Goal: Check status: Check status

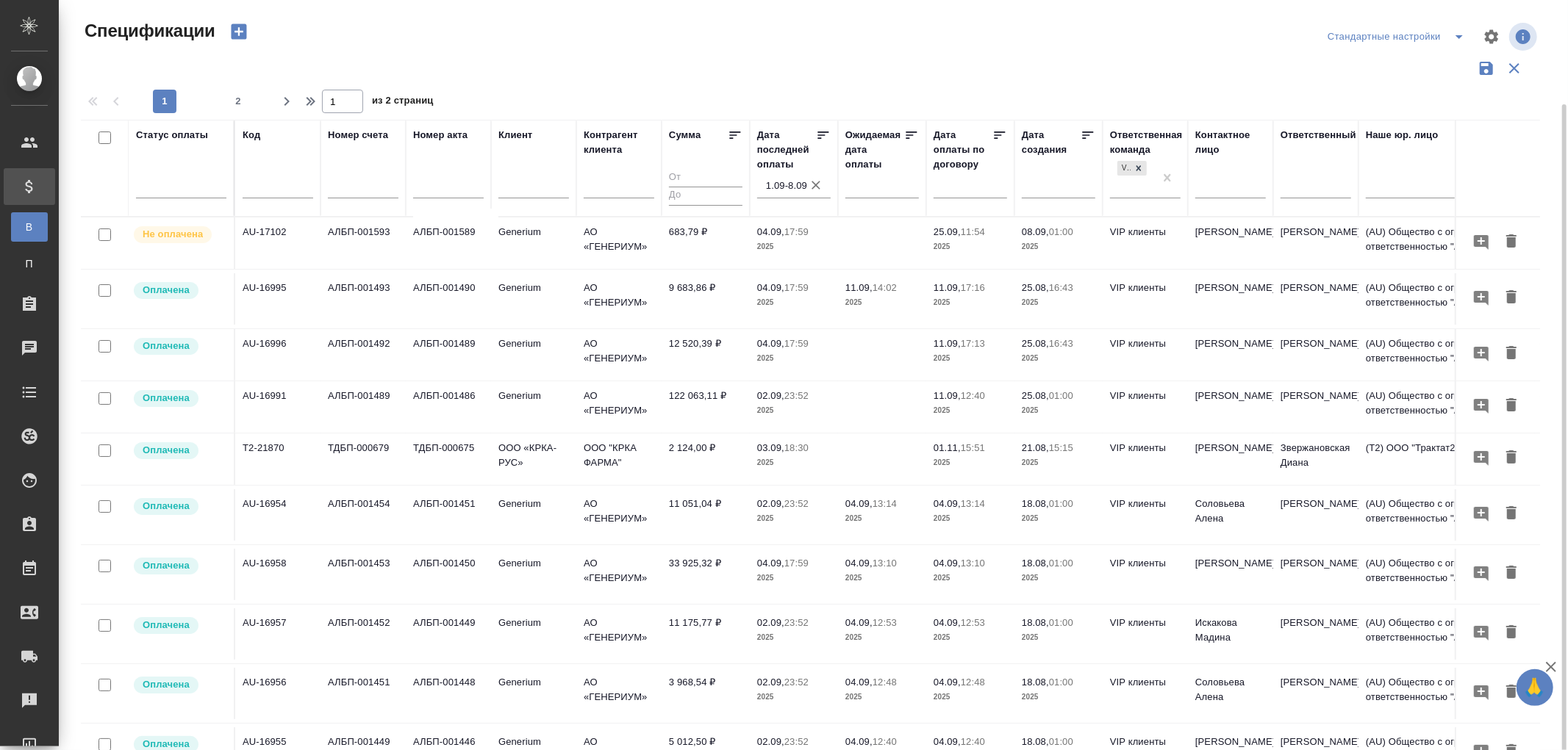
scroll to position [900, 0]
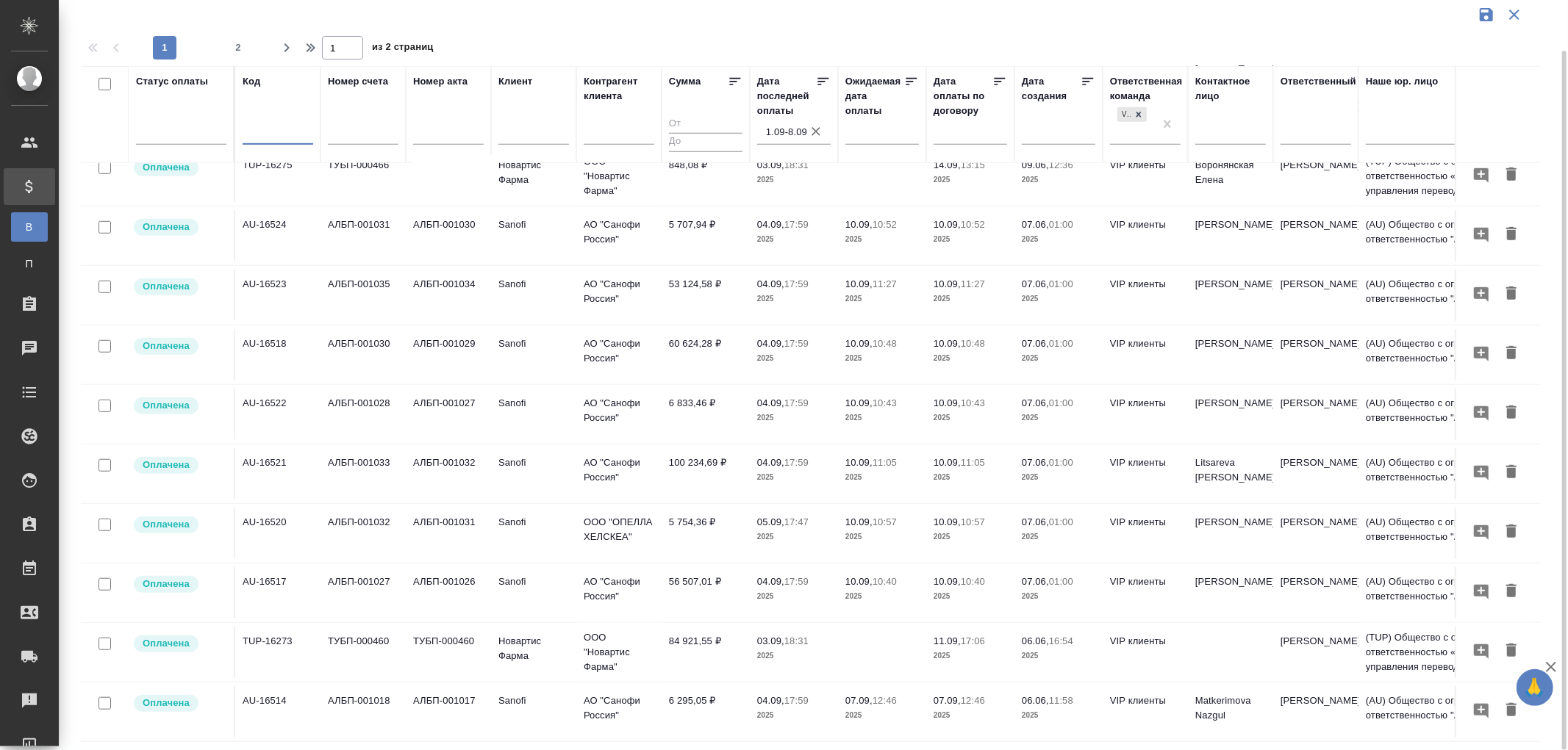
click at [256, 129] on input "text" at bounding box center [277, 134] width 70 height 19
paste input "AU-16465"
type input "AU-16465"
click at [818, 130] on icon "button" at bounding box center [816, 131] width 15 height 15
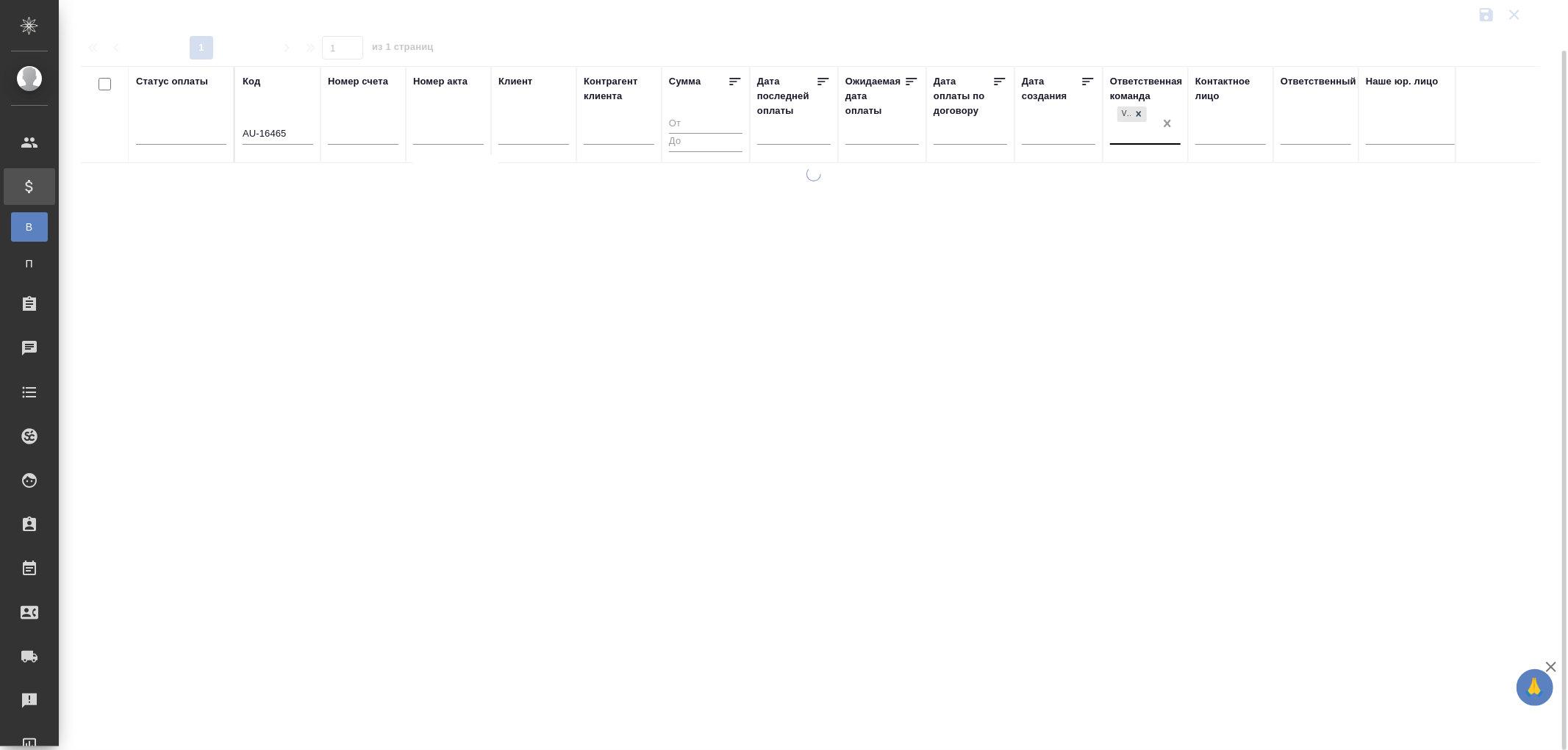
scroll to position [0, 0]
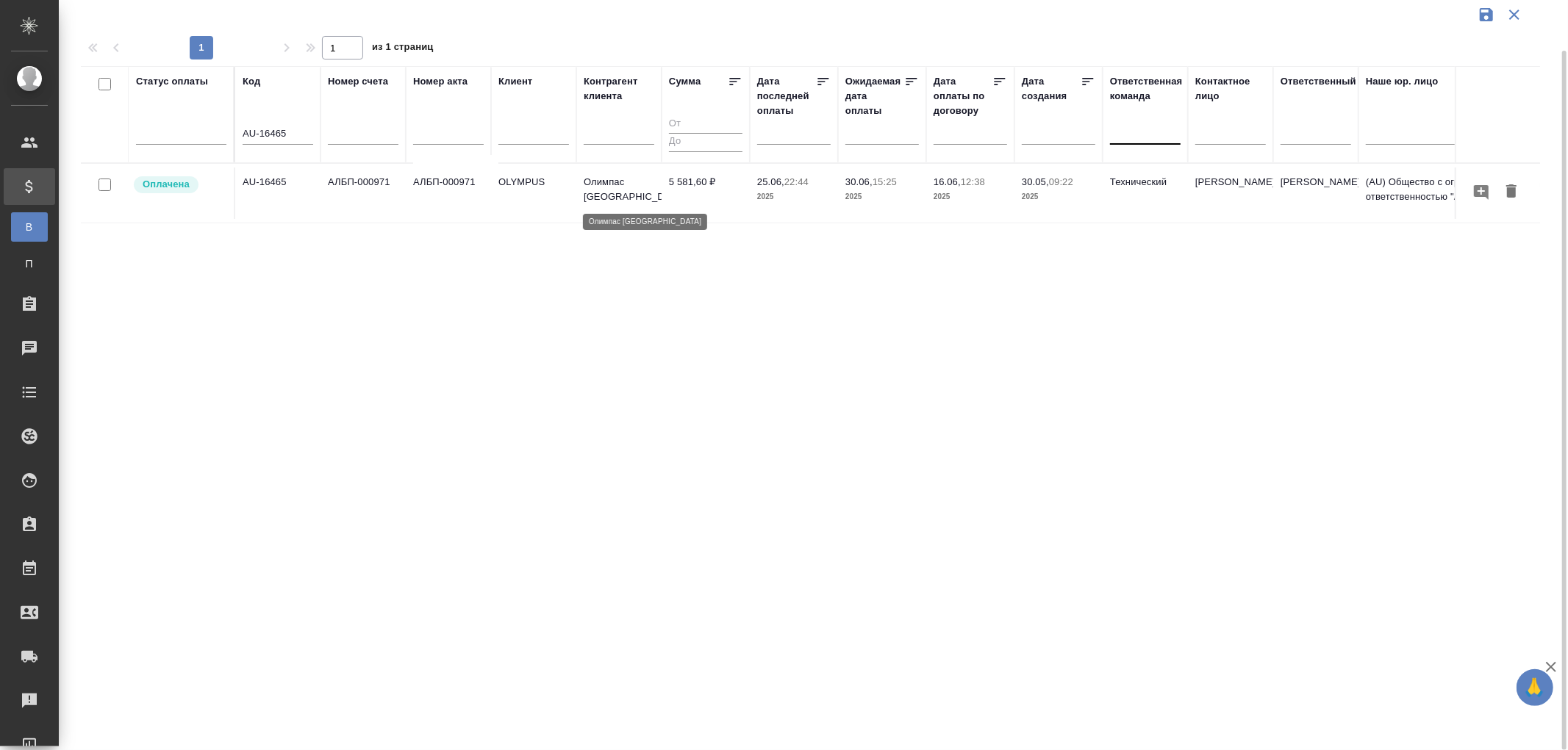
click at [605, 185] on p "Олимпас [GEOGRAPHIC_DATA]" at bounding box center [618, 190] width 70 height 30
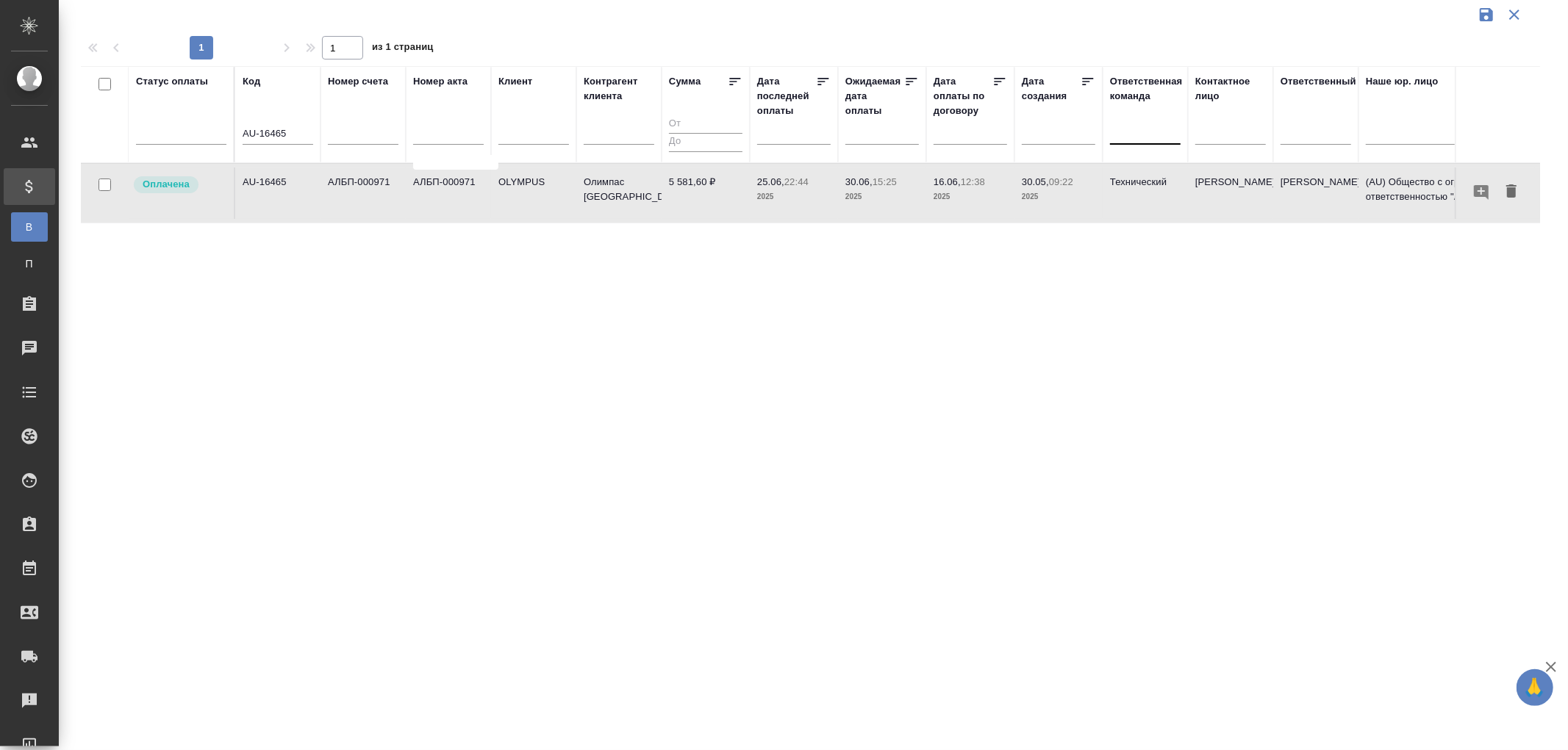
click at [373, 187] on td "АЛБП-000971" at bounding box center [363, 193] width 85 height 51
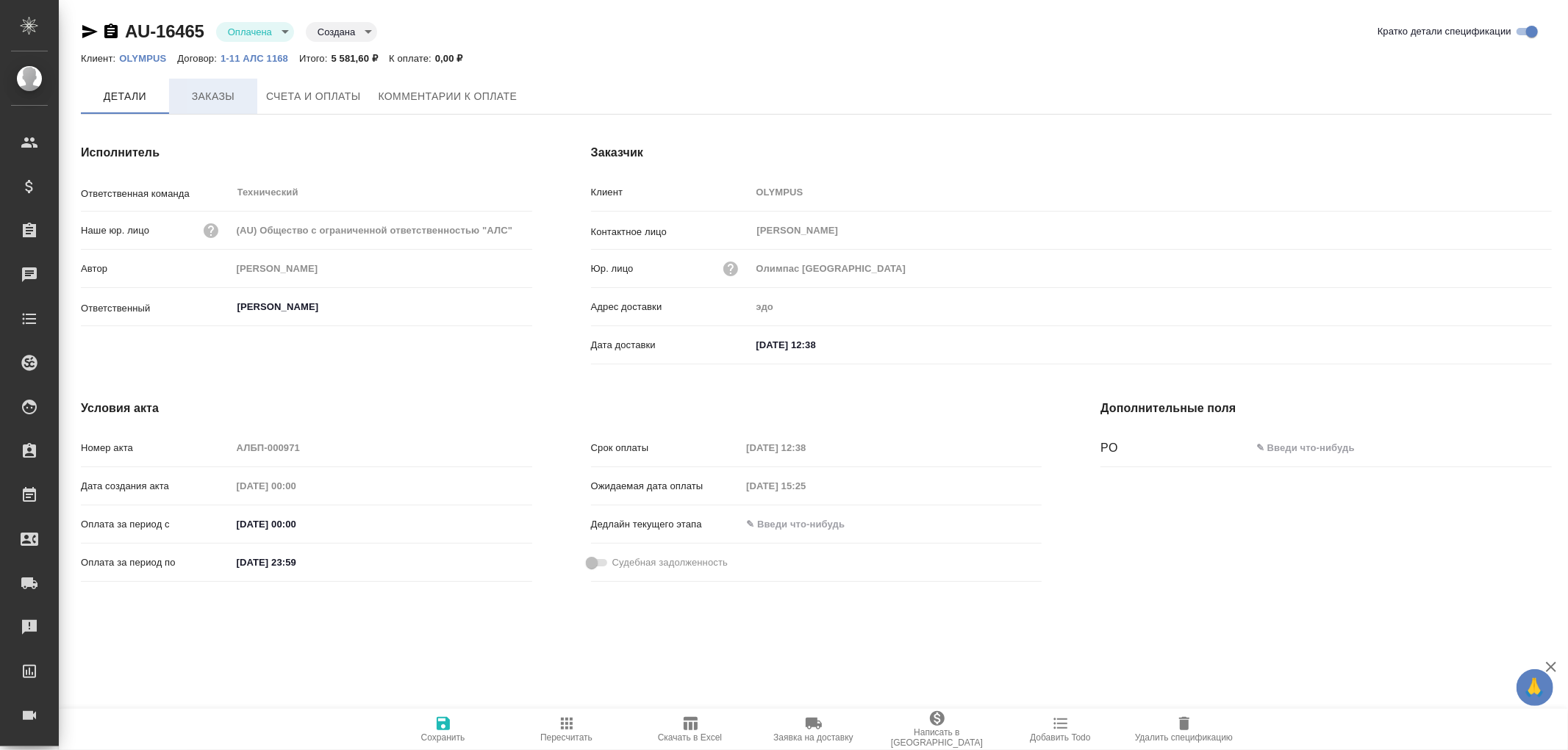
click at [217, 98] on span "Заказы" at bounding box center [213, 96] width 70 height 19
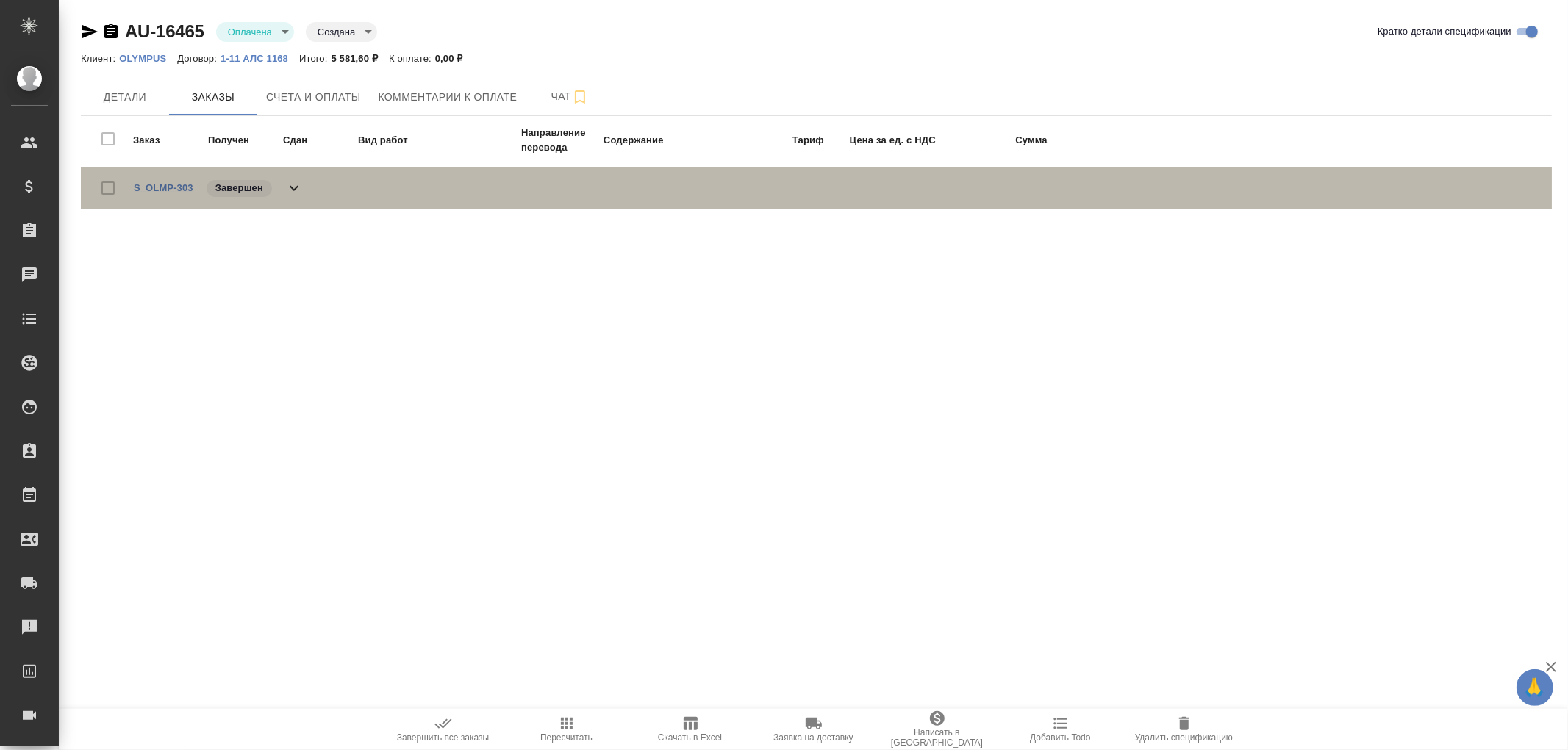
click at [175, 185] on link "S_OLMP-303" at bounding box center [163, 187] width 59 height 11
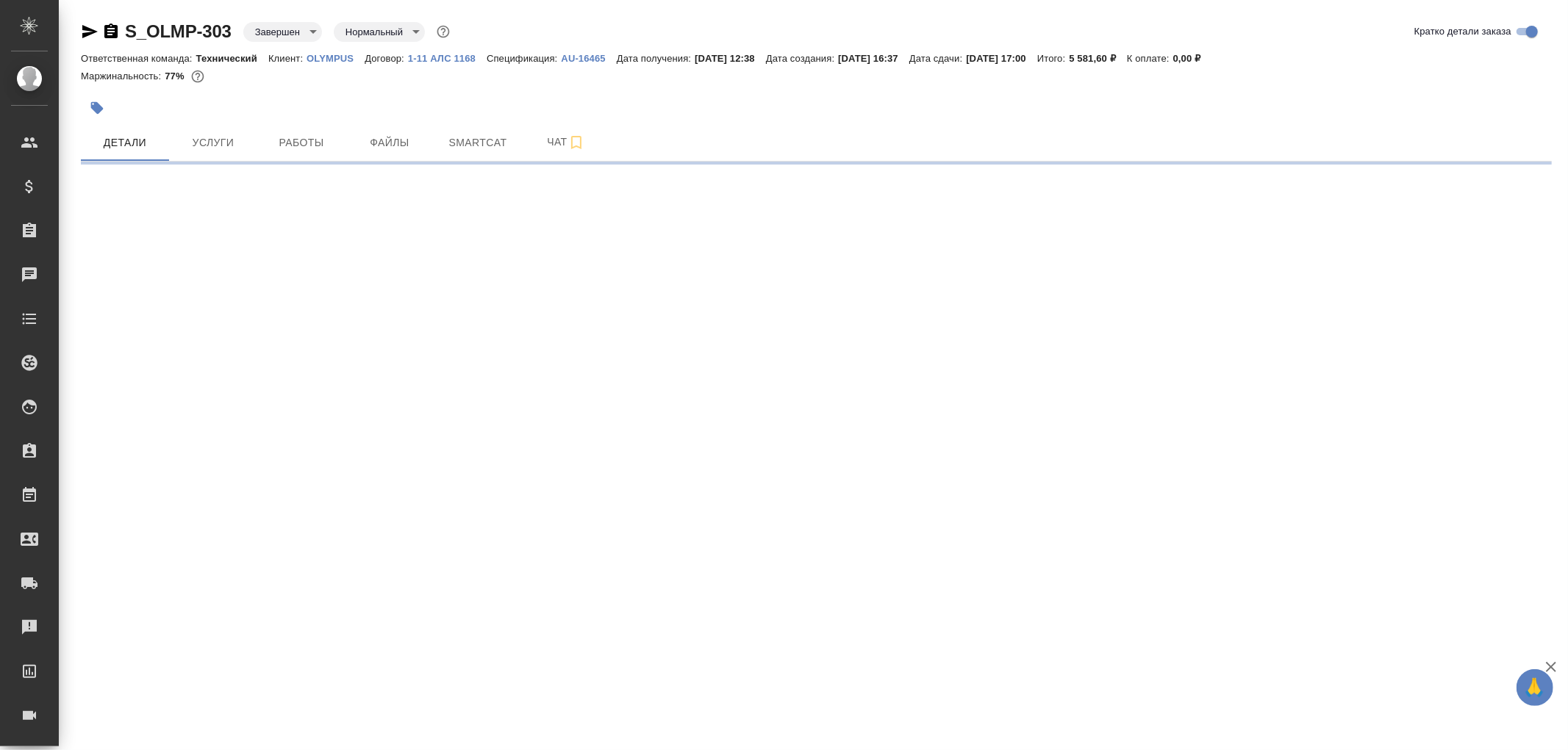
select select "RU"
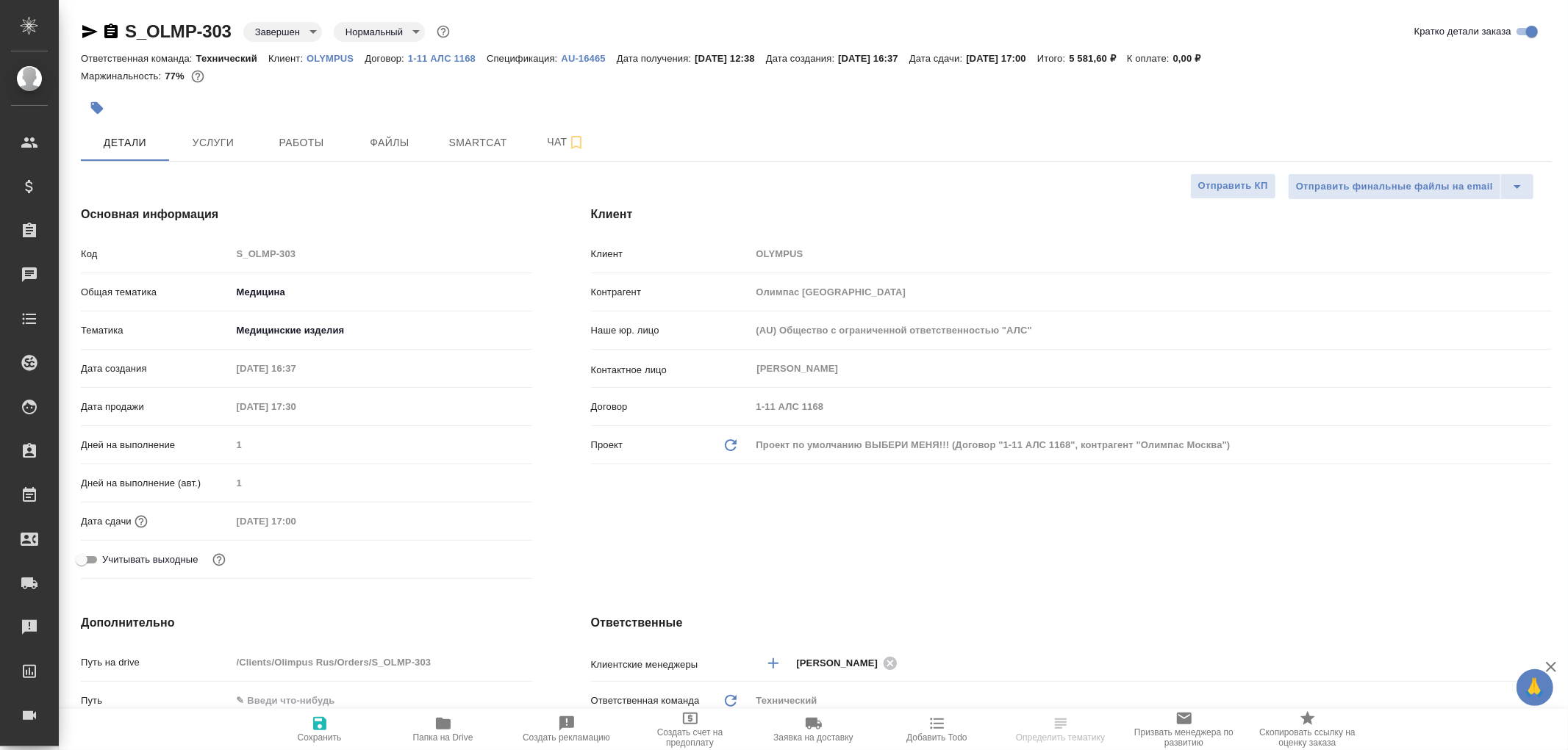
type textarea "x"
click at [109, 32] on icon "button" at bounding box center [111, 32] width 18 height 18
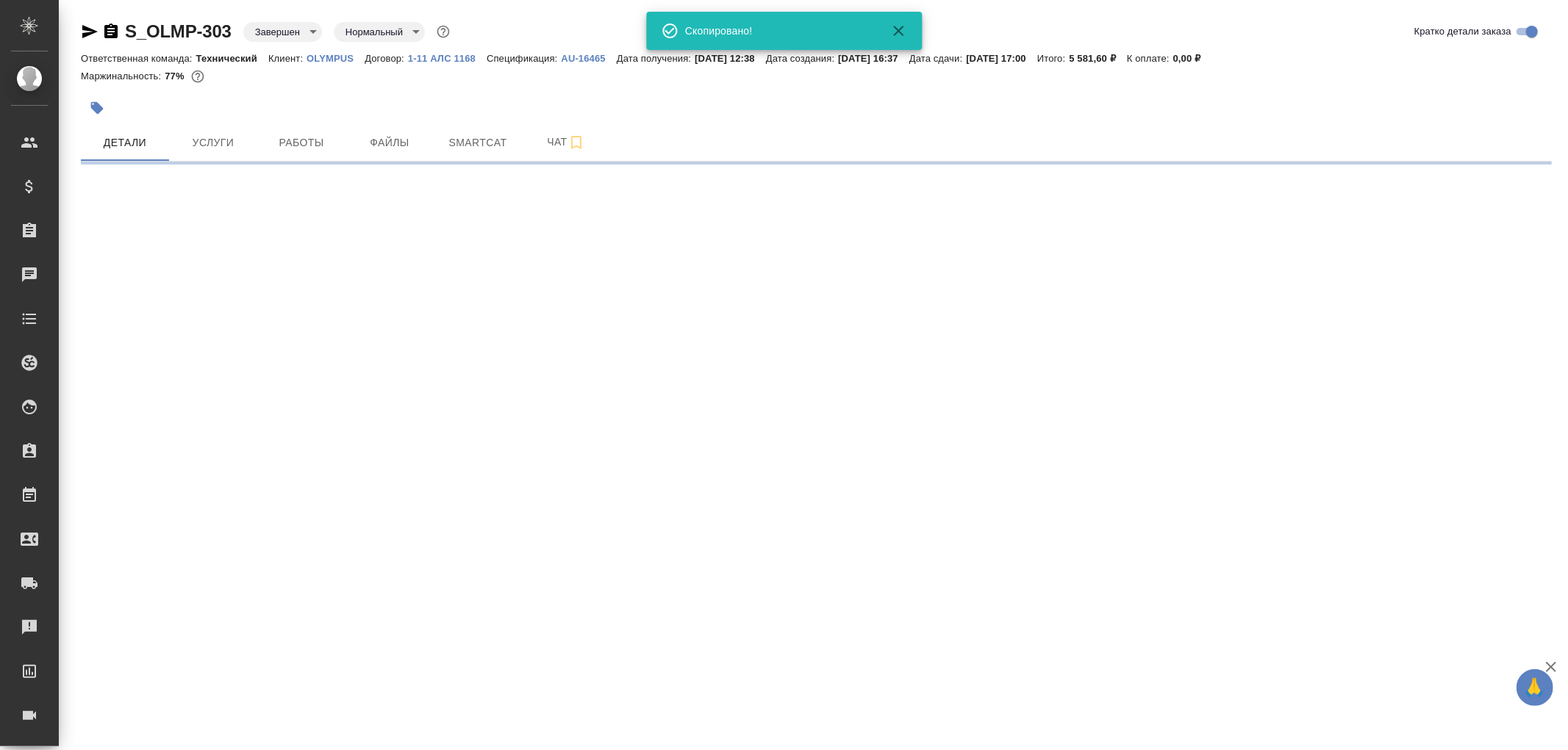
select select "RU"
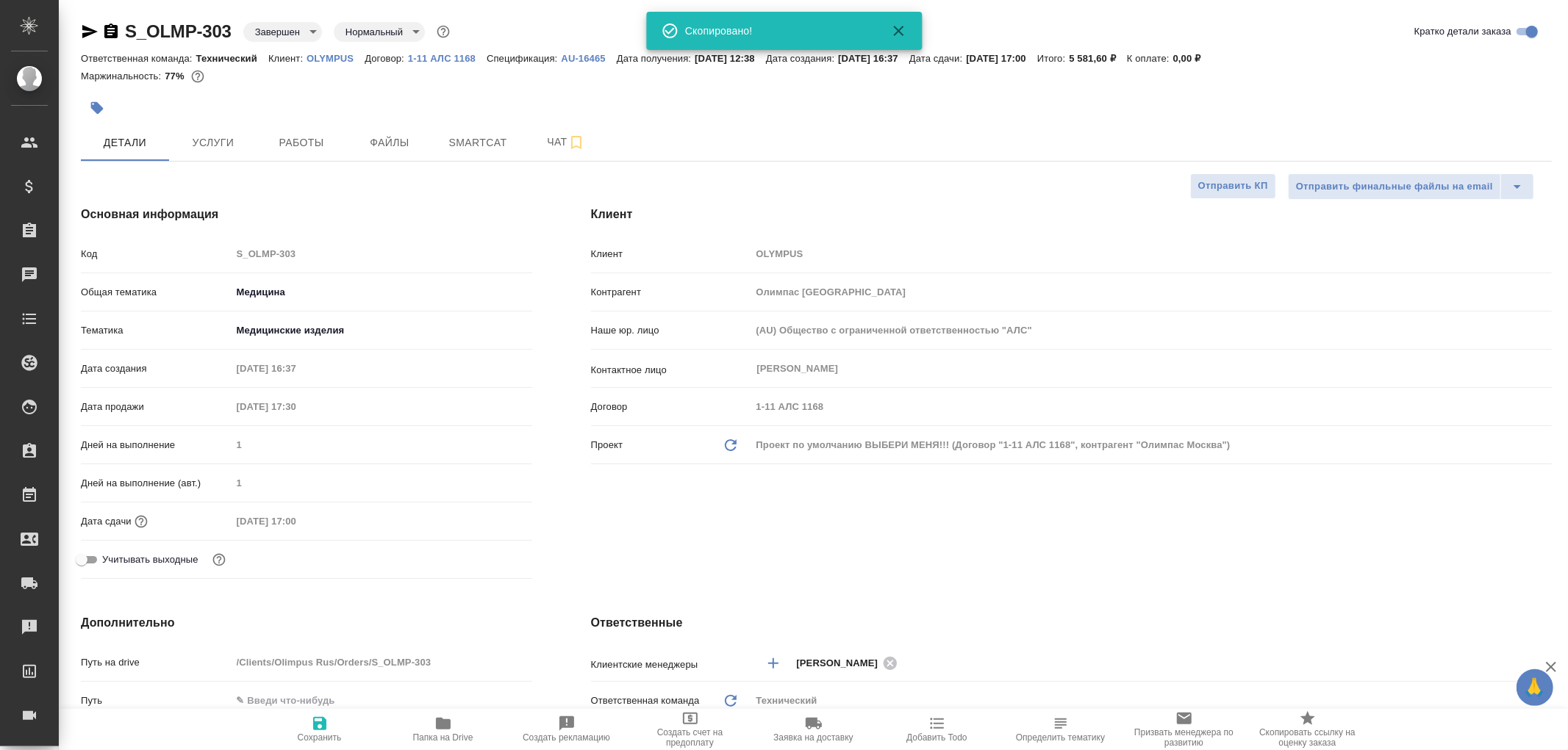
type textarea "x"
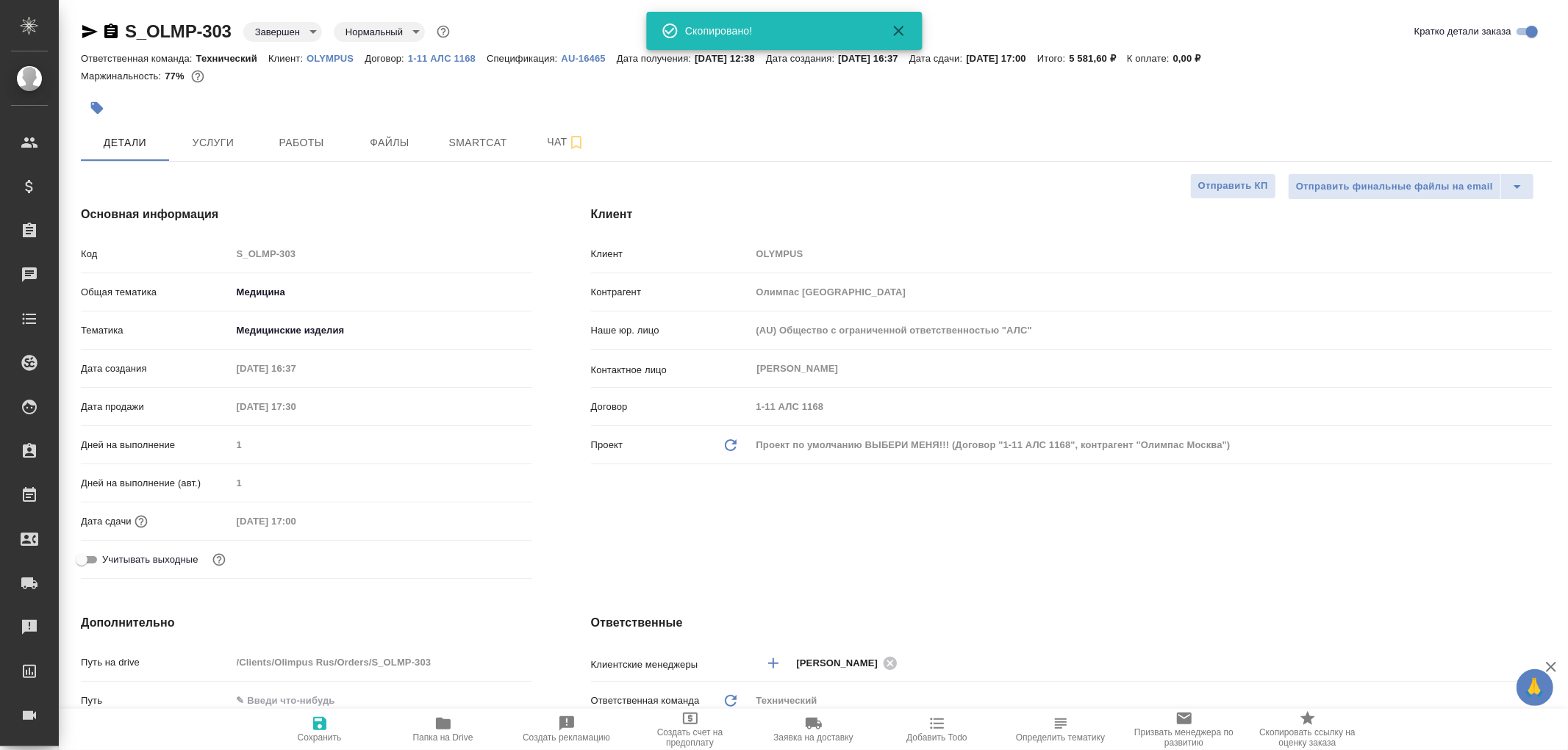
type textarea "x"
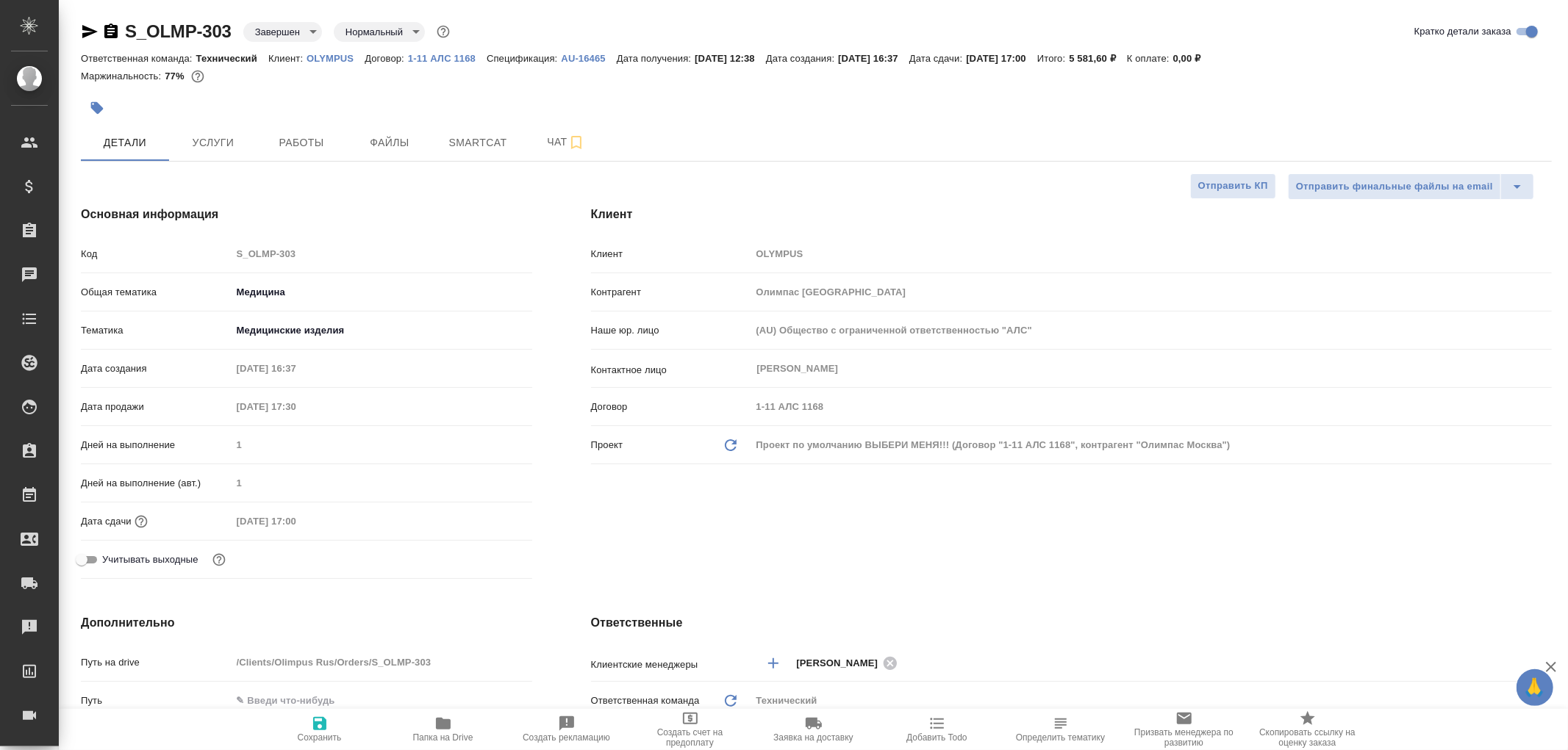
type textarea "x"
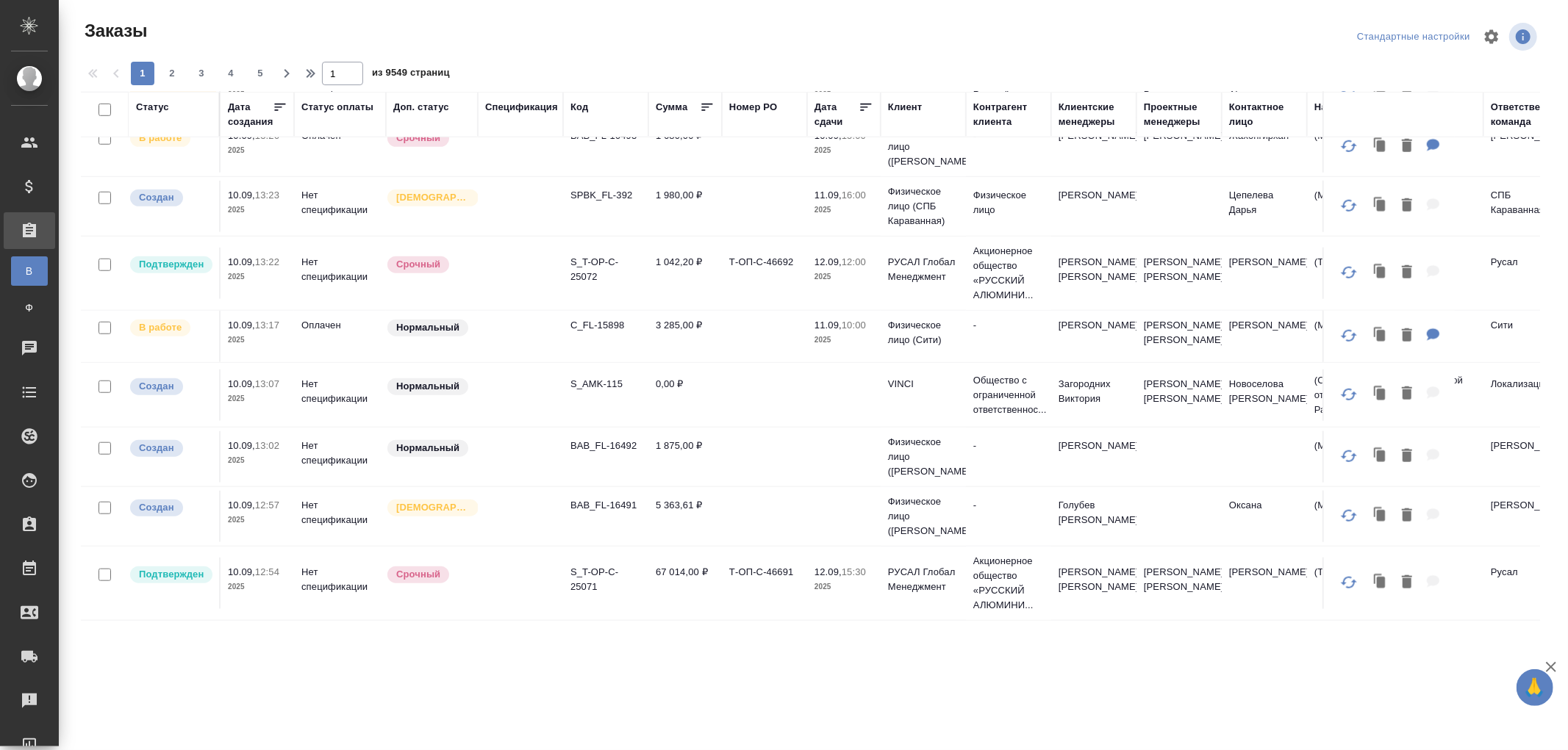
scroll to position [1106, 0]
click at [923, 445] on p "Физическое лицо ([PERSON_NAME])" at bounding box center [922, 457] width 70 height 44
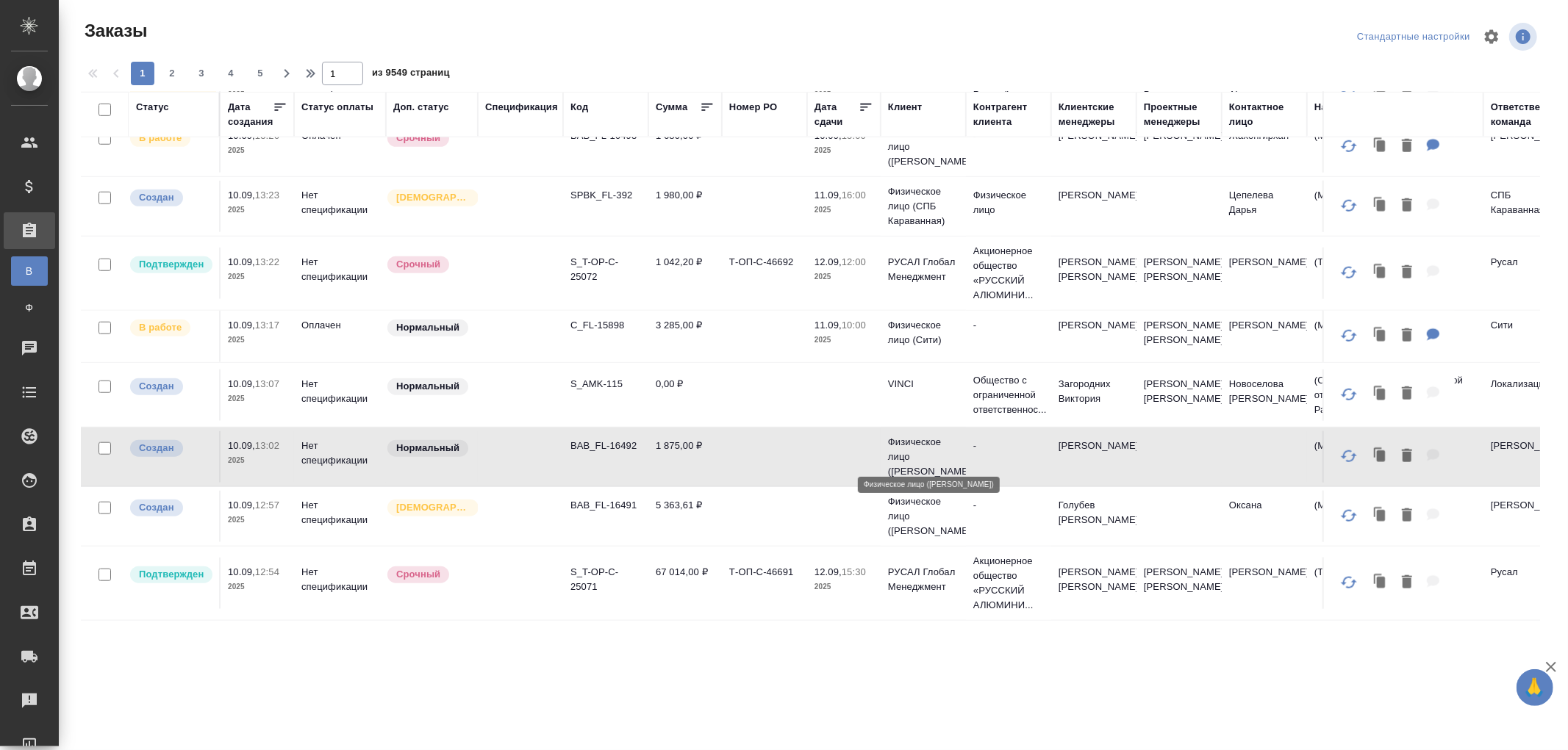
click at [923, 445] on p "Физическое лицо ([PERSON_NAME])" at bounding box center [922, 457] width 70 height 44
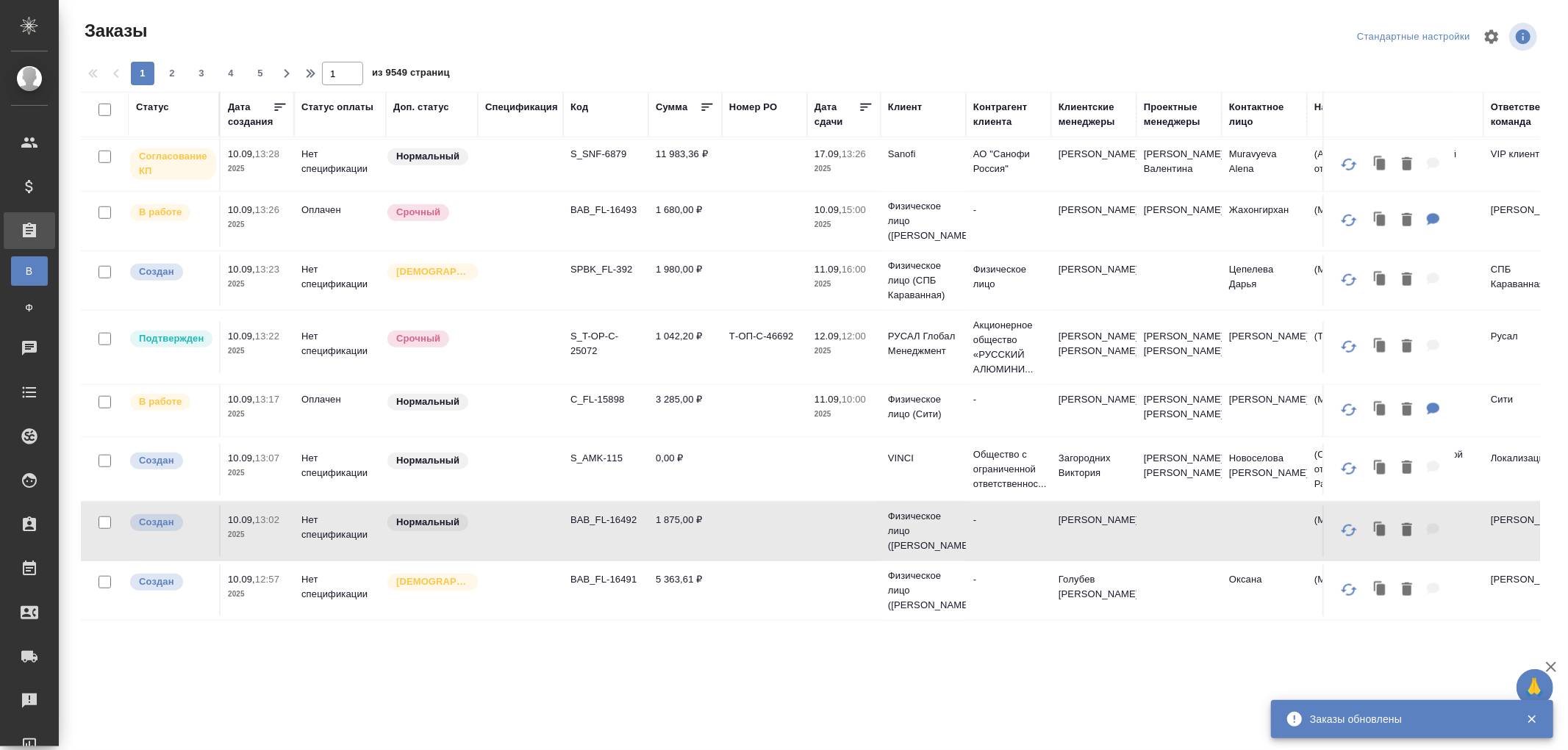
scroll to position [1083, 0]
click at [143, 108] on div "Статус" at bounding box center [152, 107] width 33 height 15
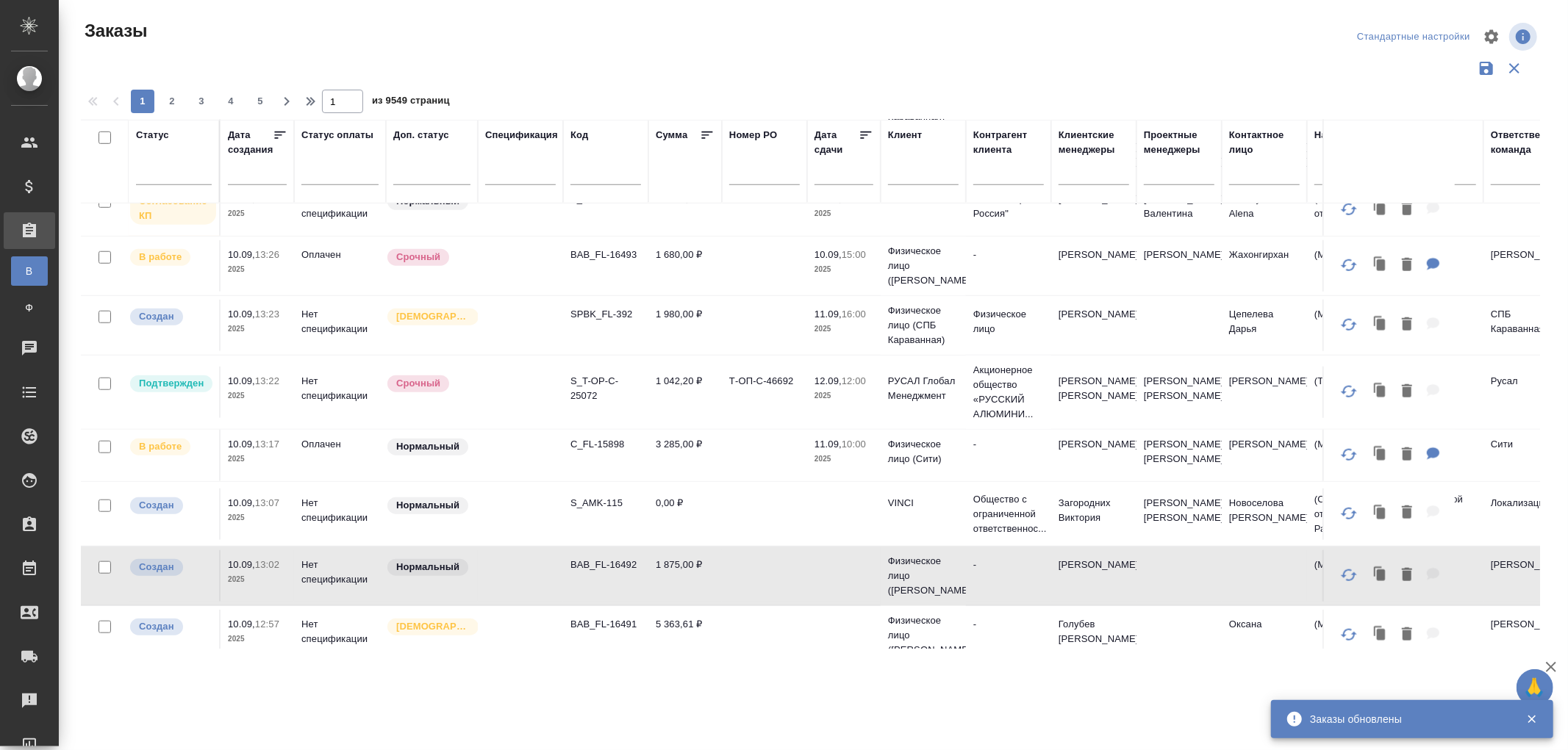
scroll to position [1122, 0]
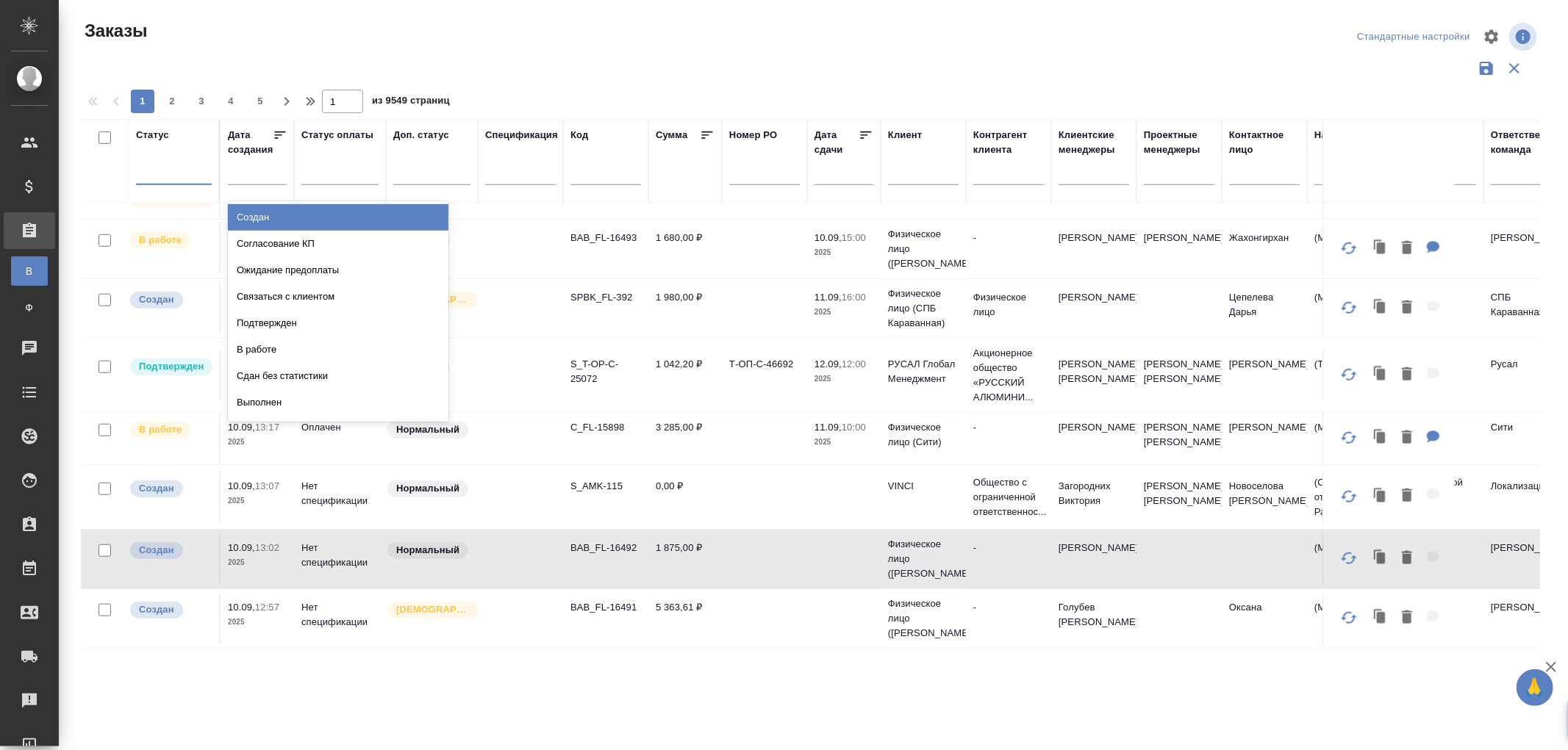
click at [159, 173] on div at bounding box center [174, 170] width 76 height 22
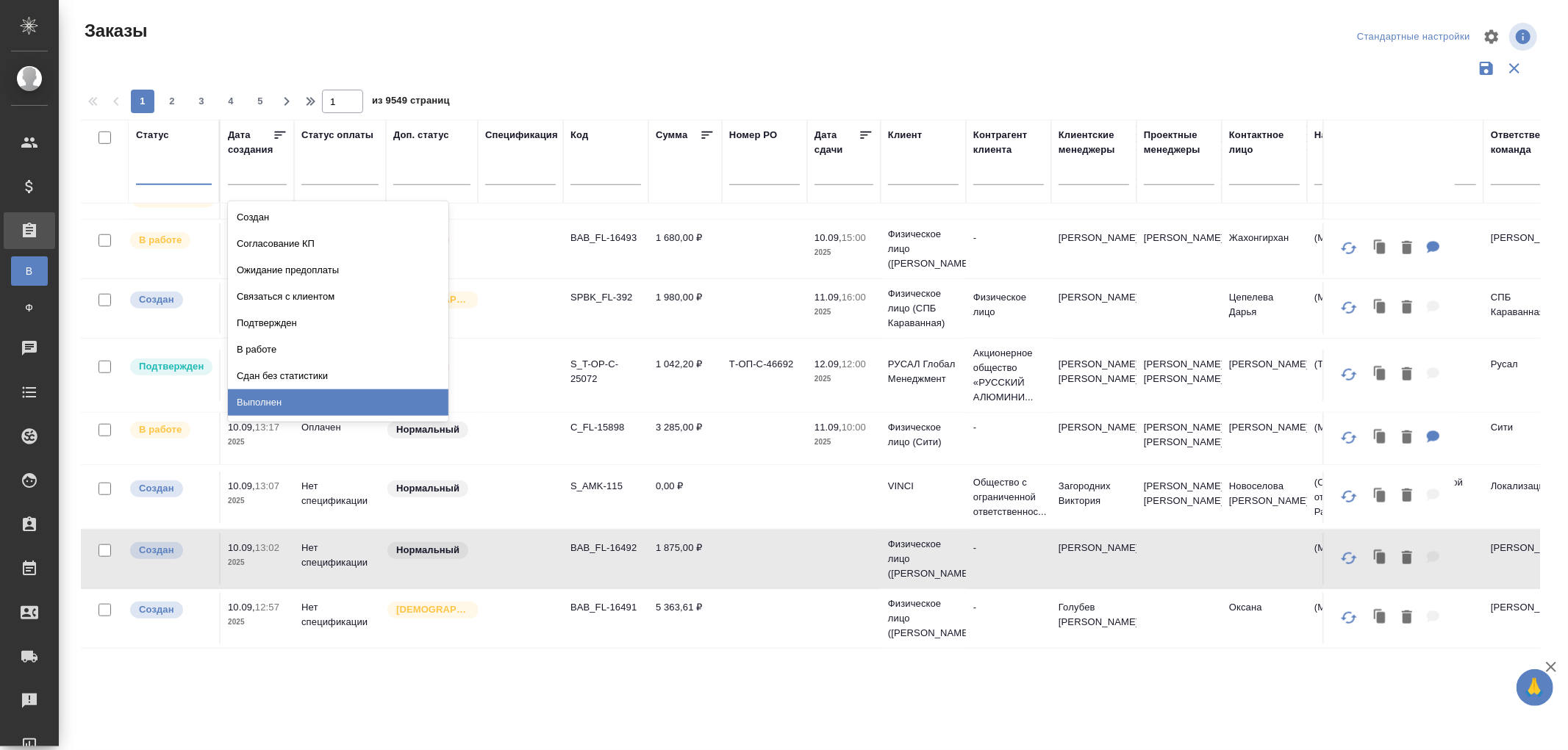
click at [250, 182] on input "text" at bounding box center [261, 173] width 50 height 21
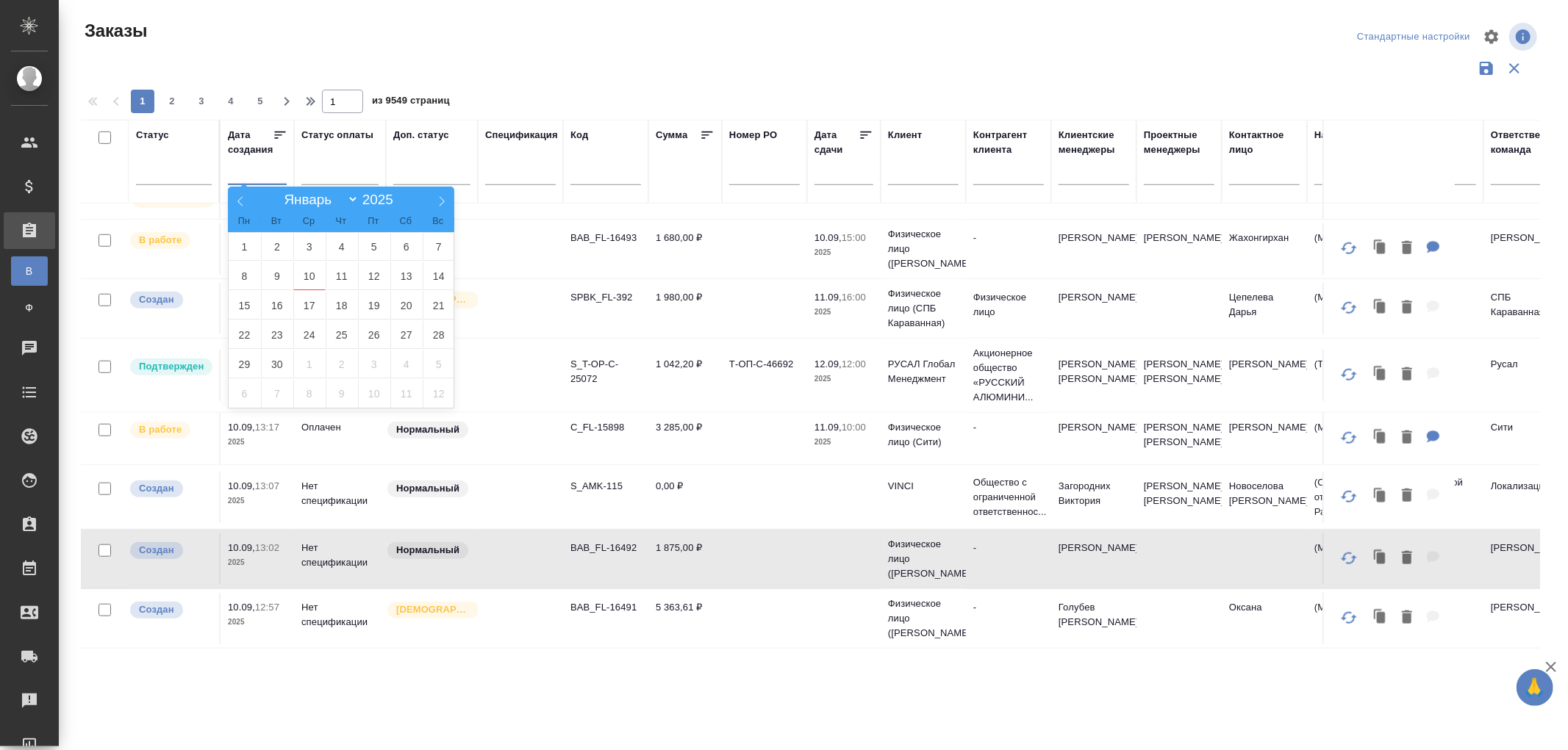
click at [351, 191] on select "Январь Февраль Март Апрель Май Июнь Июль Август Сентябрь Октябрь Ноябрь Декабрь" at bounding box center [317, 199] width 81 height 17
drag, startPoint x: 339, startPoint y: 160, endPoint x: 339, endPoint y: 176, distance: 16.0
click at [339, 160] on div at bounding box center [340, 170] width 77 height 22
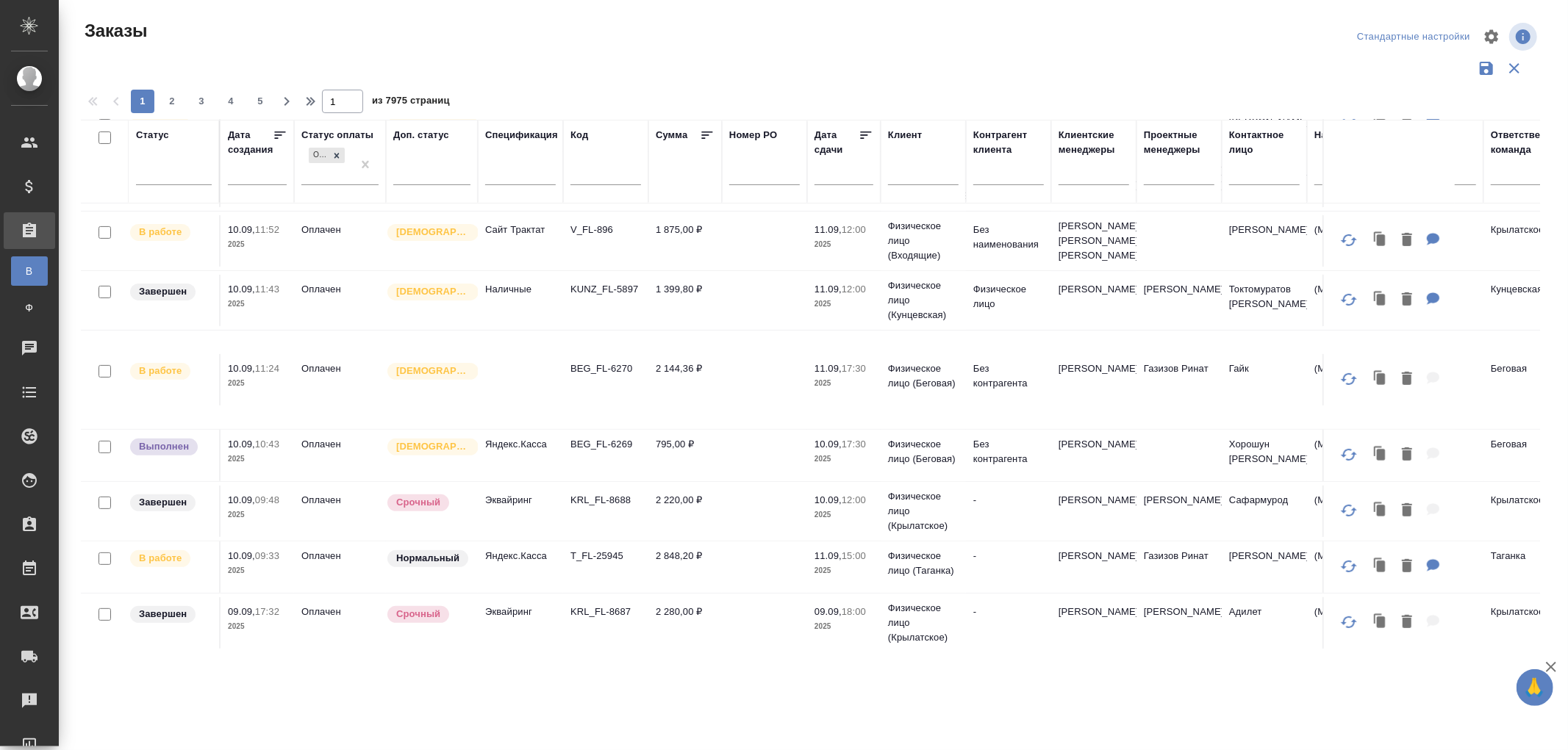
scroll to position [259, 0]
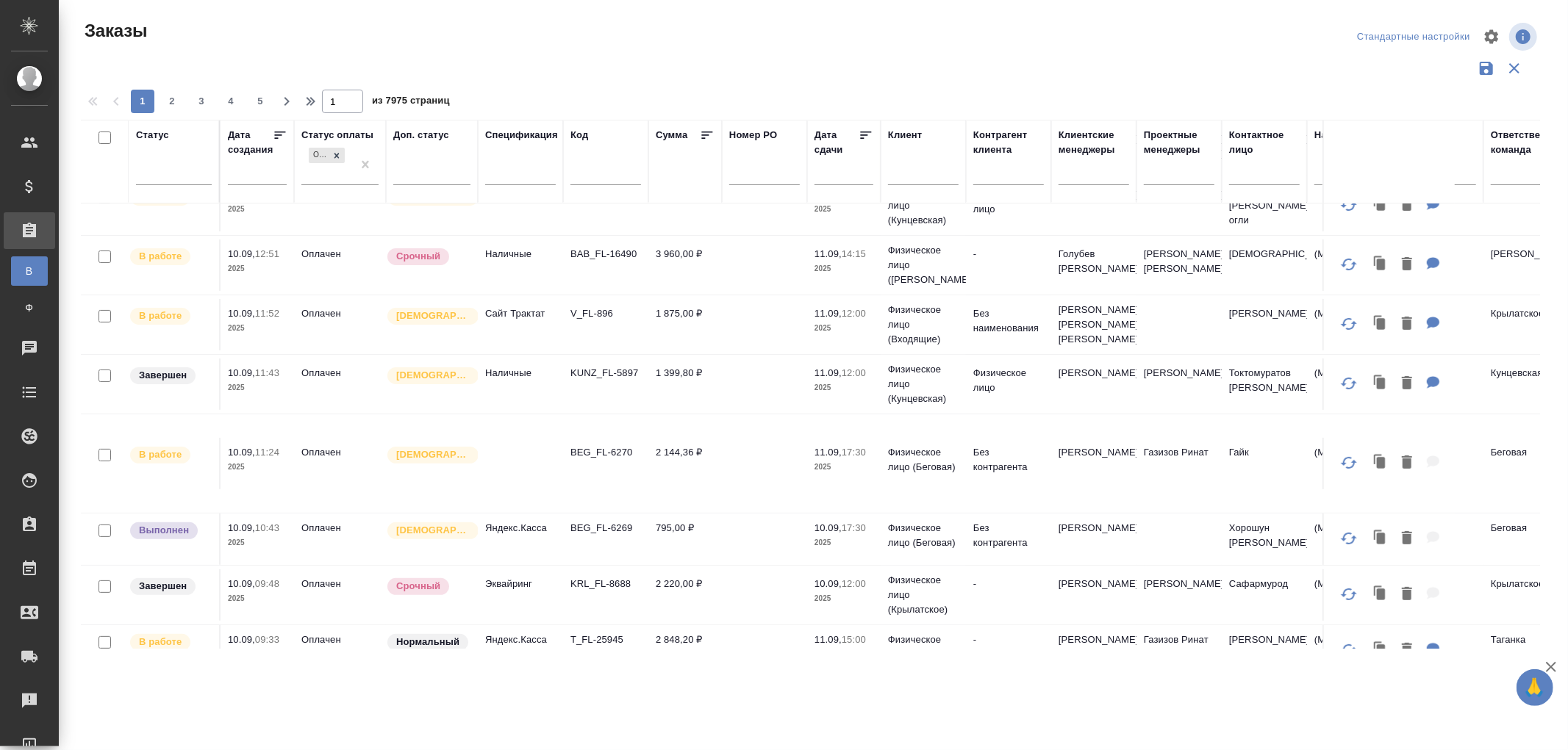
click at [534, 339] on td "Сайт Трактат" at bounding box center [520, 325] width 85 height 51
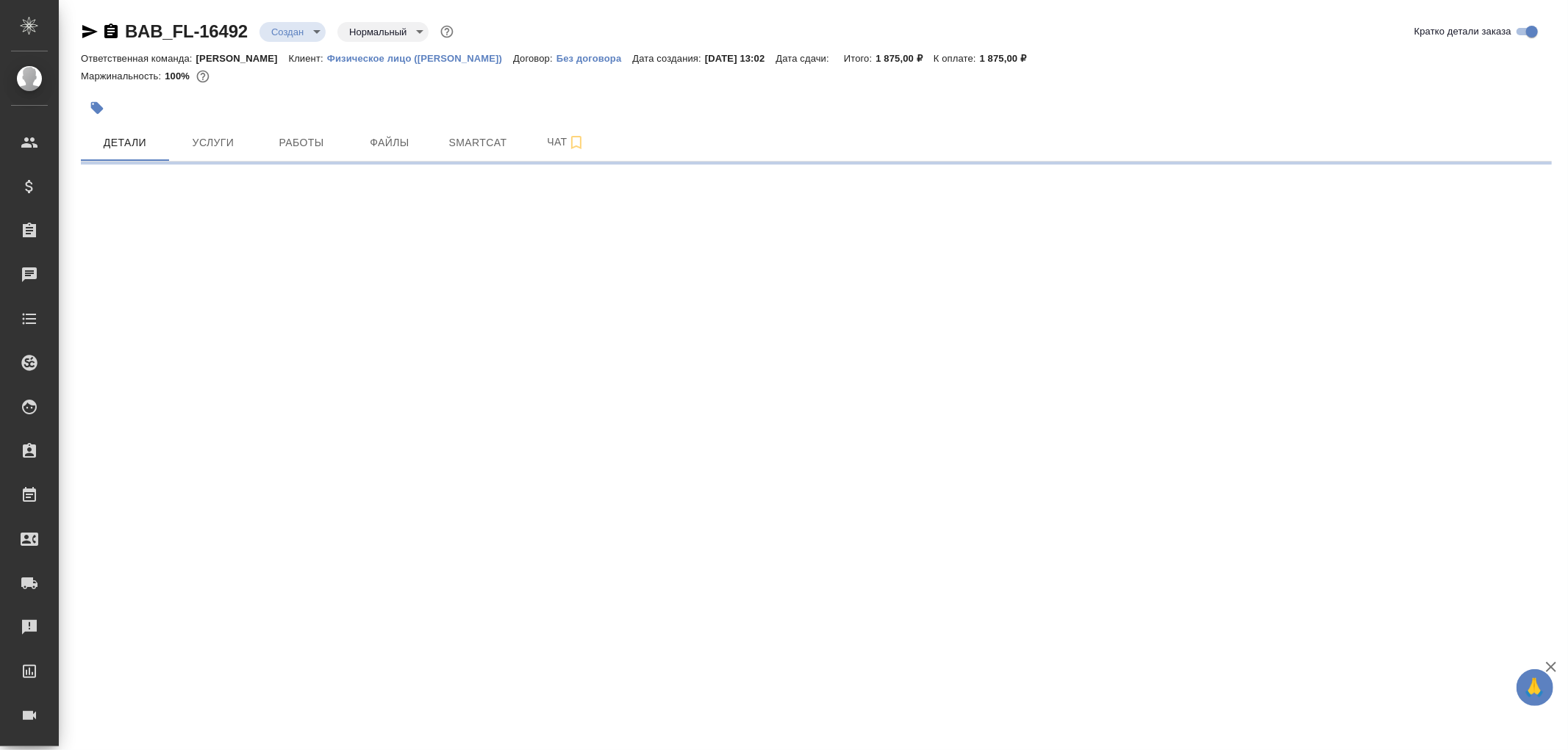
select select "RU"
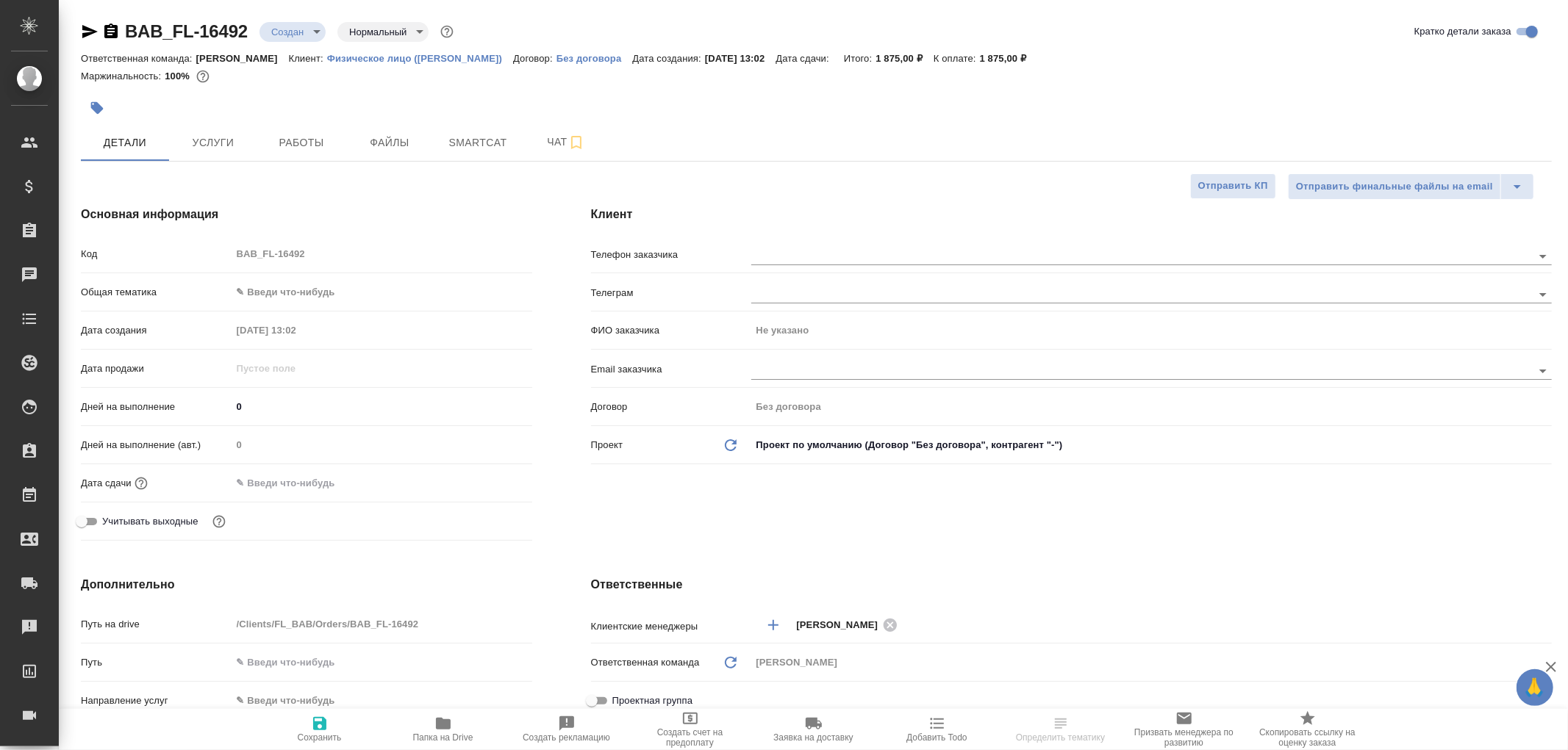
type textarea "x"
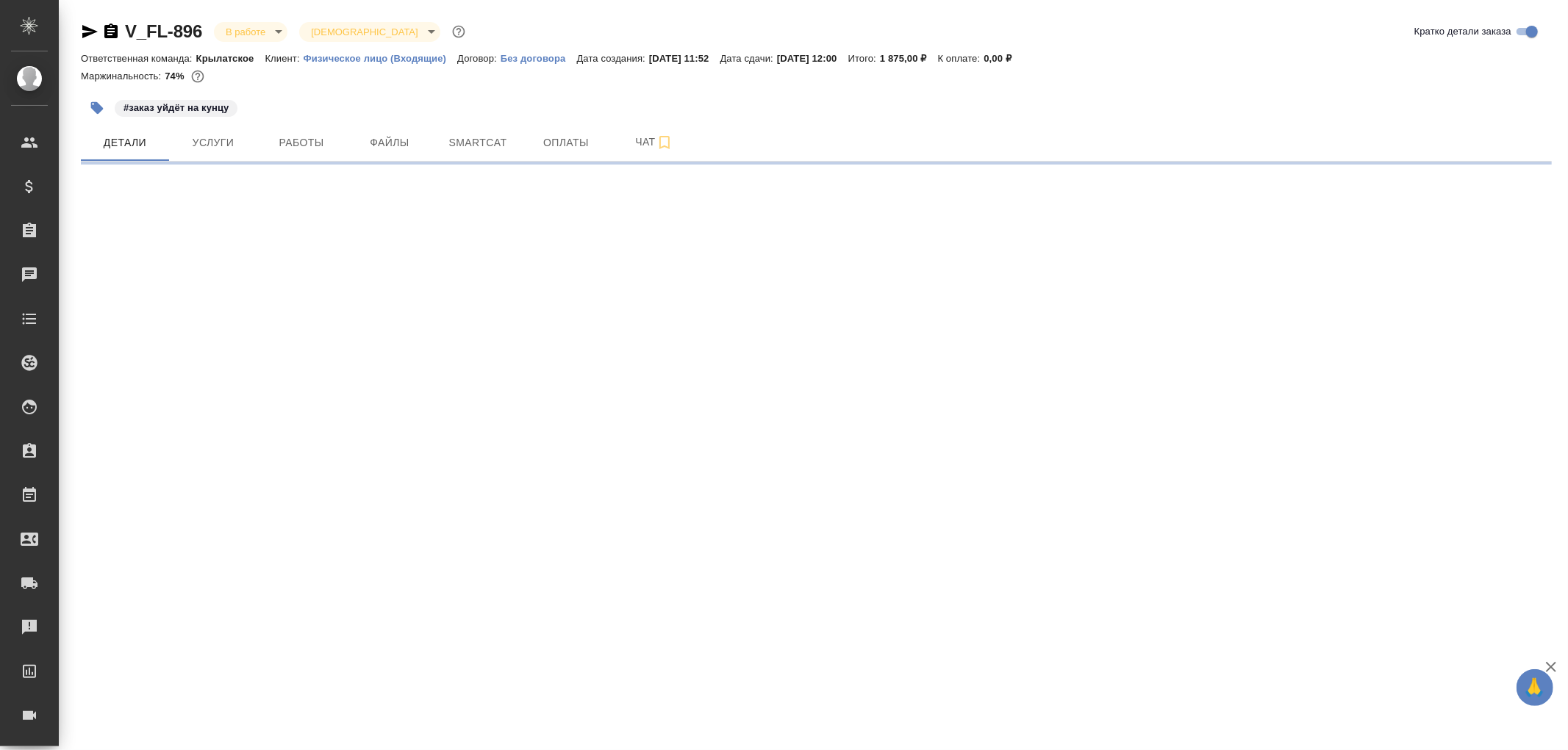
select select "RU"
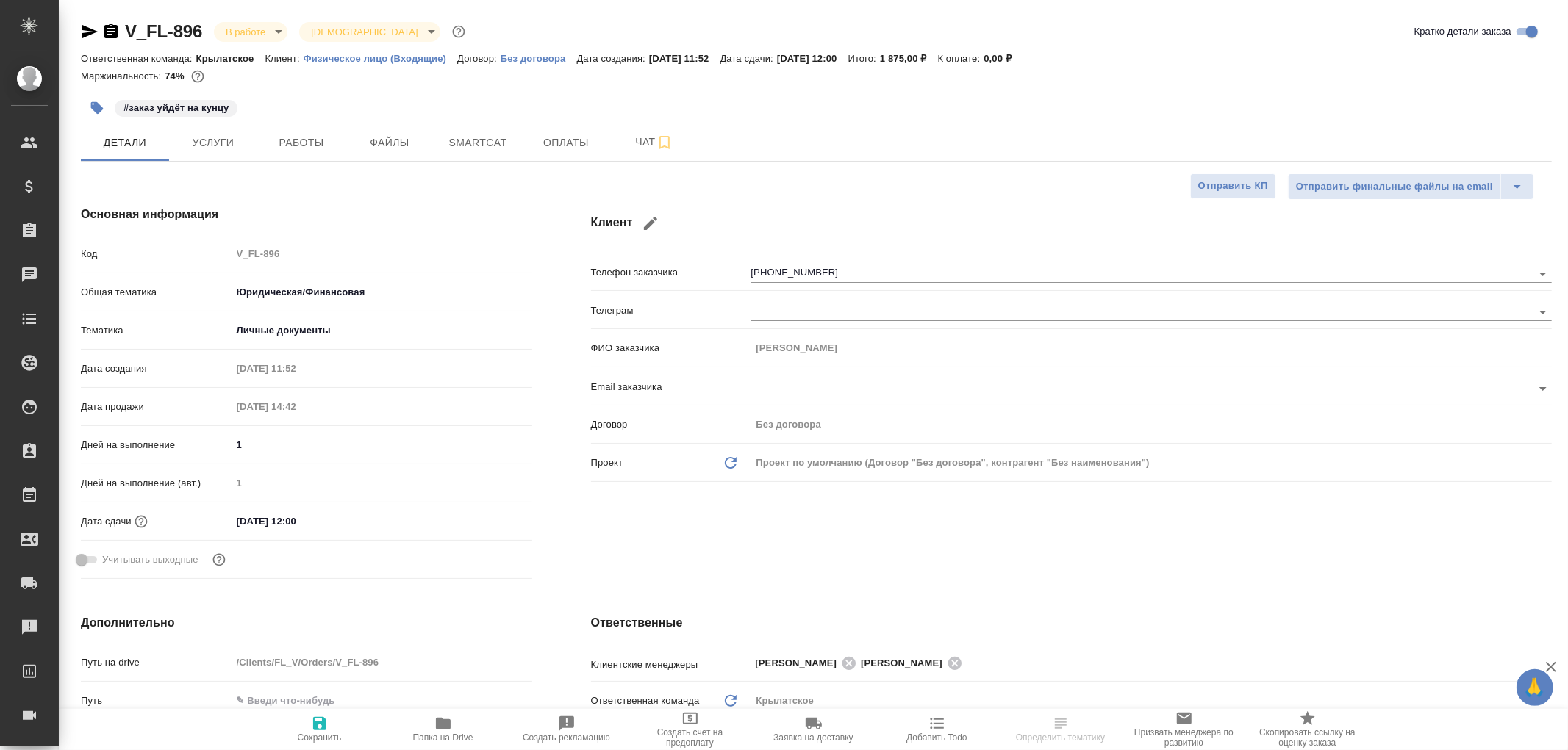
type textarea "x"
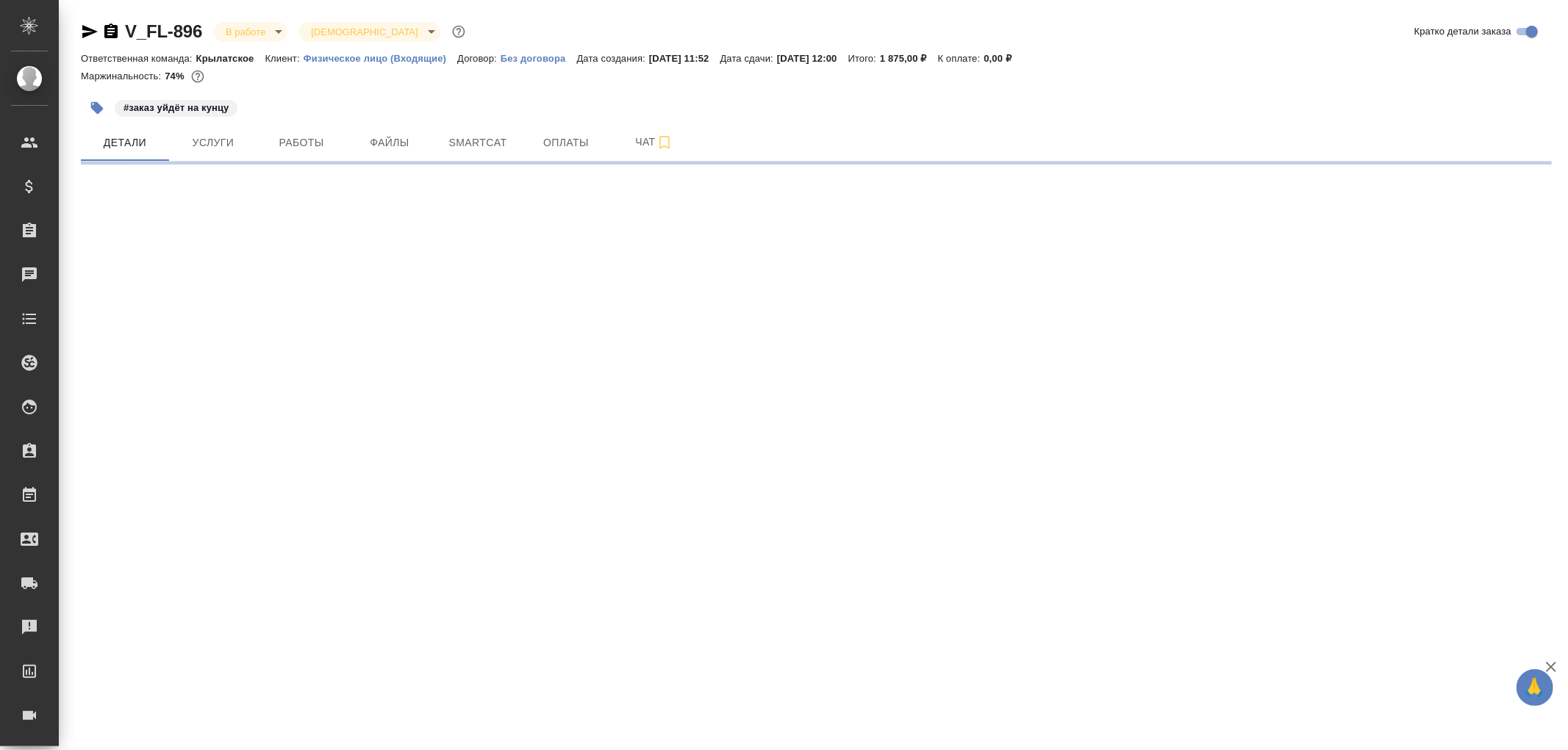
select select "RU"
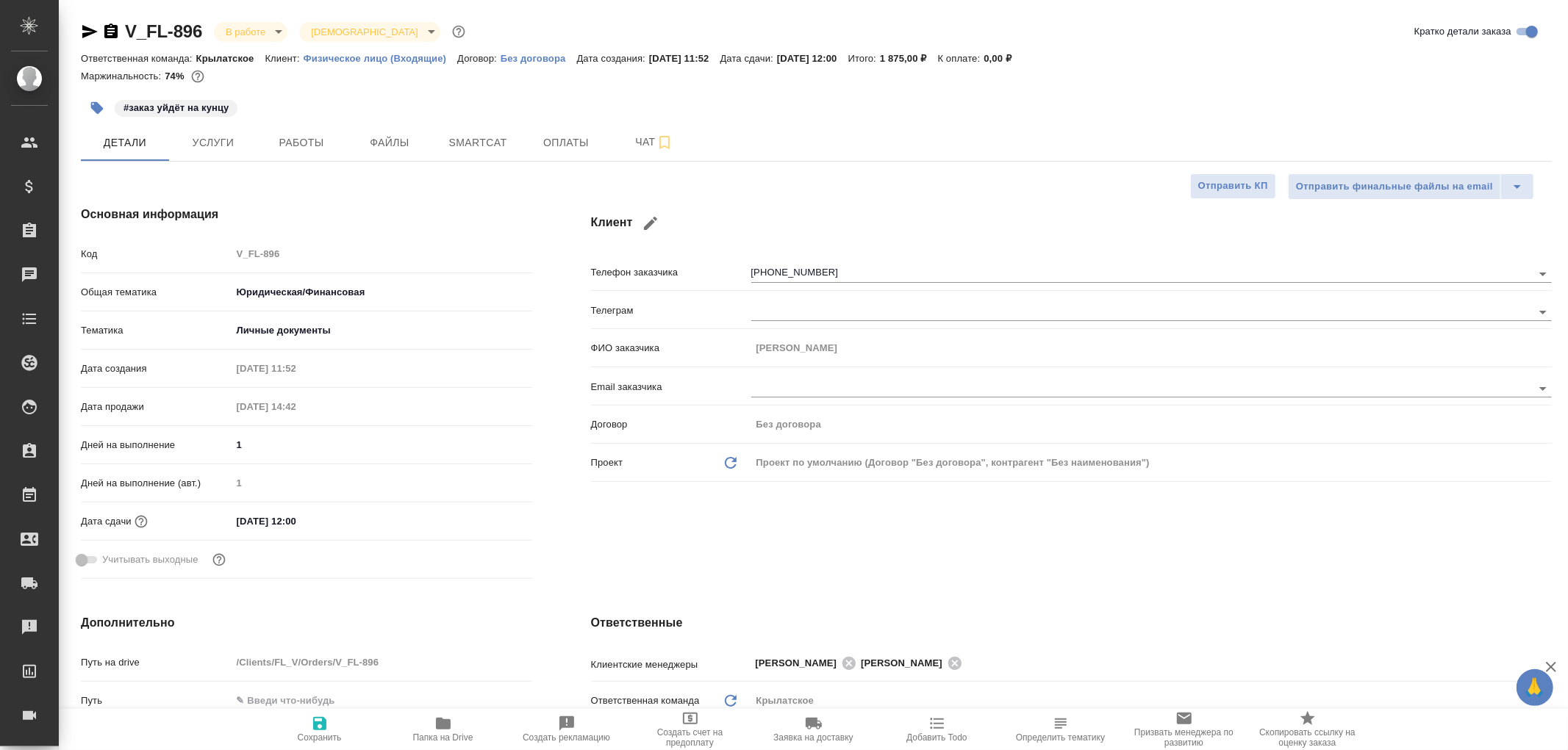
type textarea "x"
click at [549, 136] on span "Оплаты" at bounding box center [566, 142] width 70 height 19
